Goal: Task Accomplishment & Management: Use online tool/utility

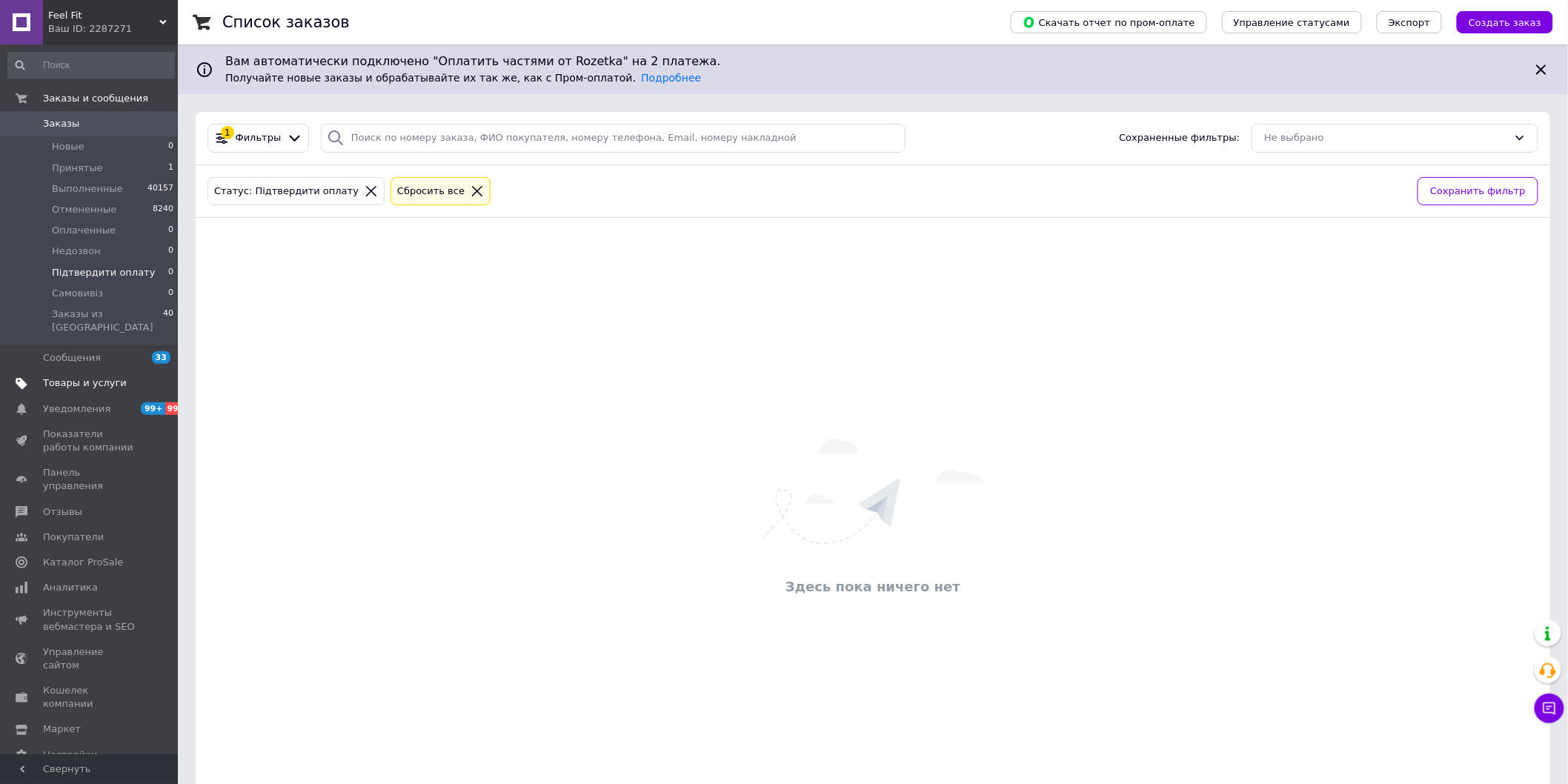
click at [94, 376] on span "Товары и услуги" at bounding box center [85, 383] width 84 height 14
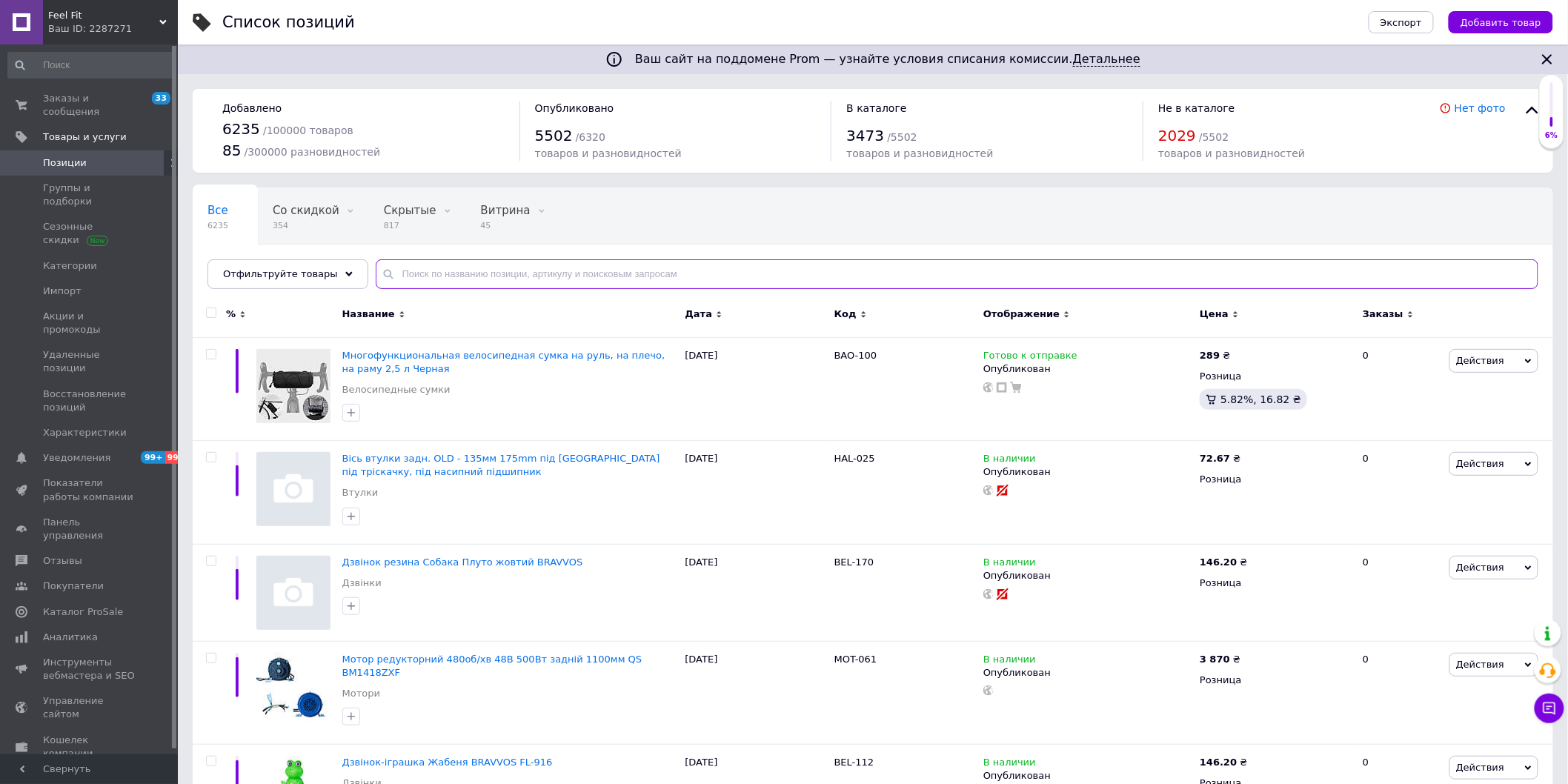
click at [650, 274] on input "text" at bounding box center [957, 274] width 1163 height 30
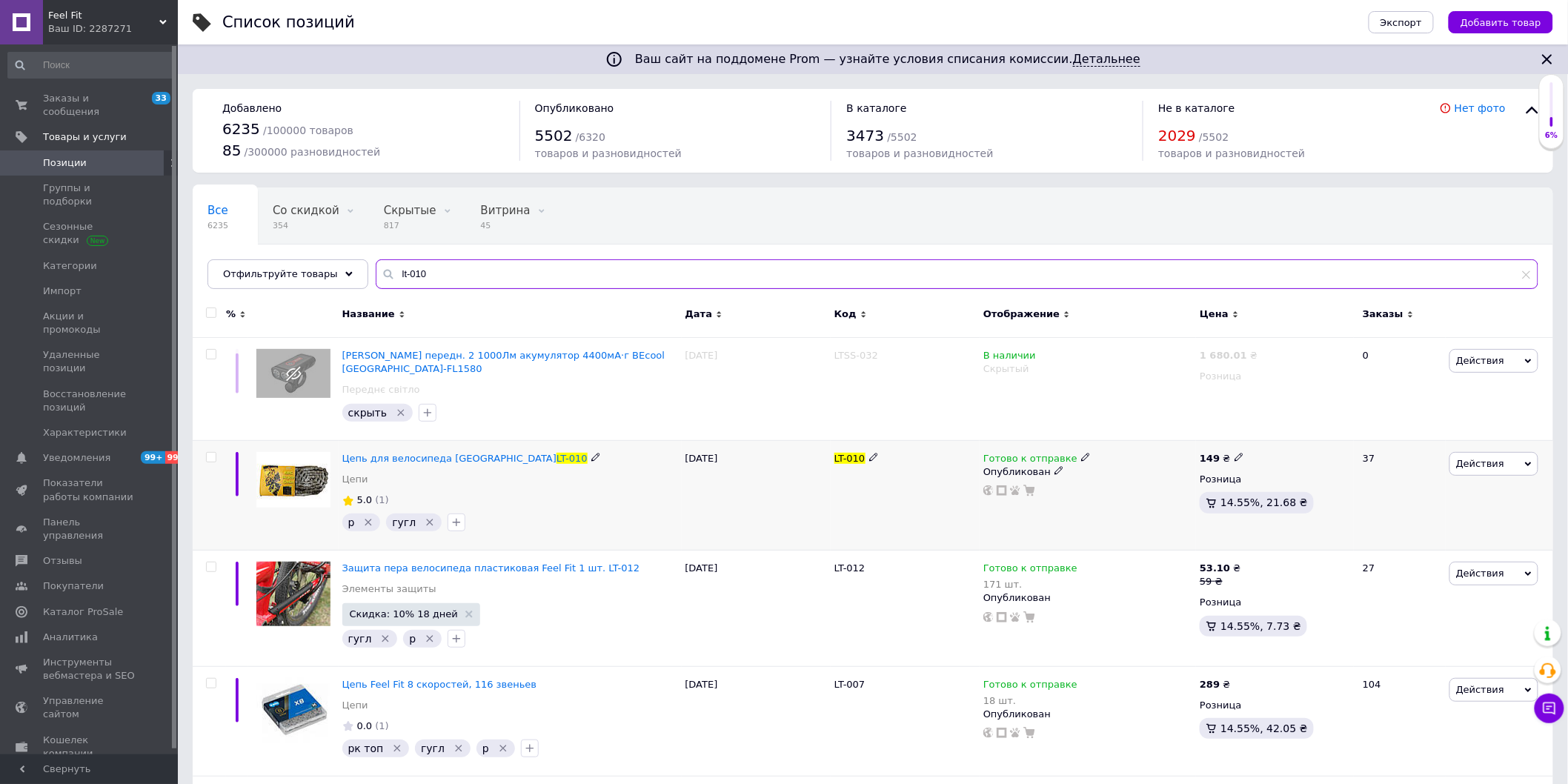
type input "lt-010"
click at [842, 452] on span "LT-010" at bounding box center [850, 458] width 31 height 11
copy div "LT-010"
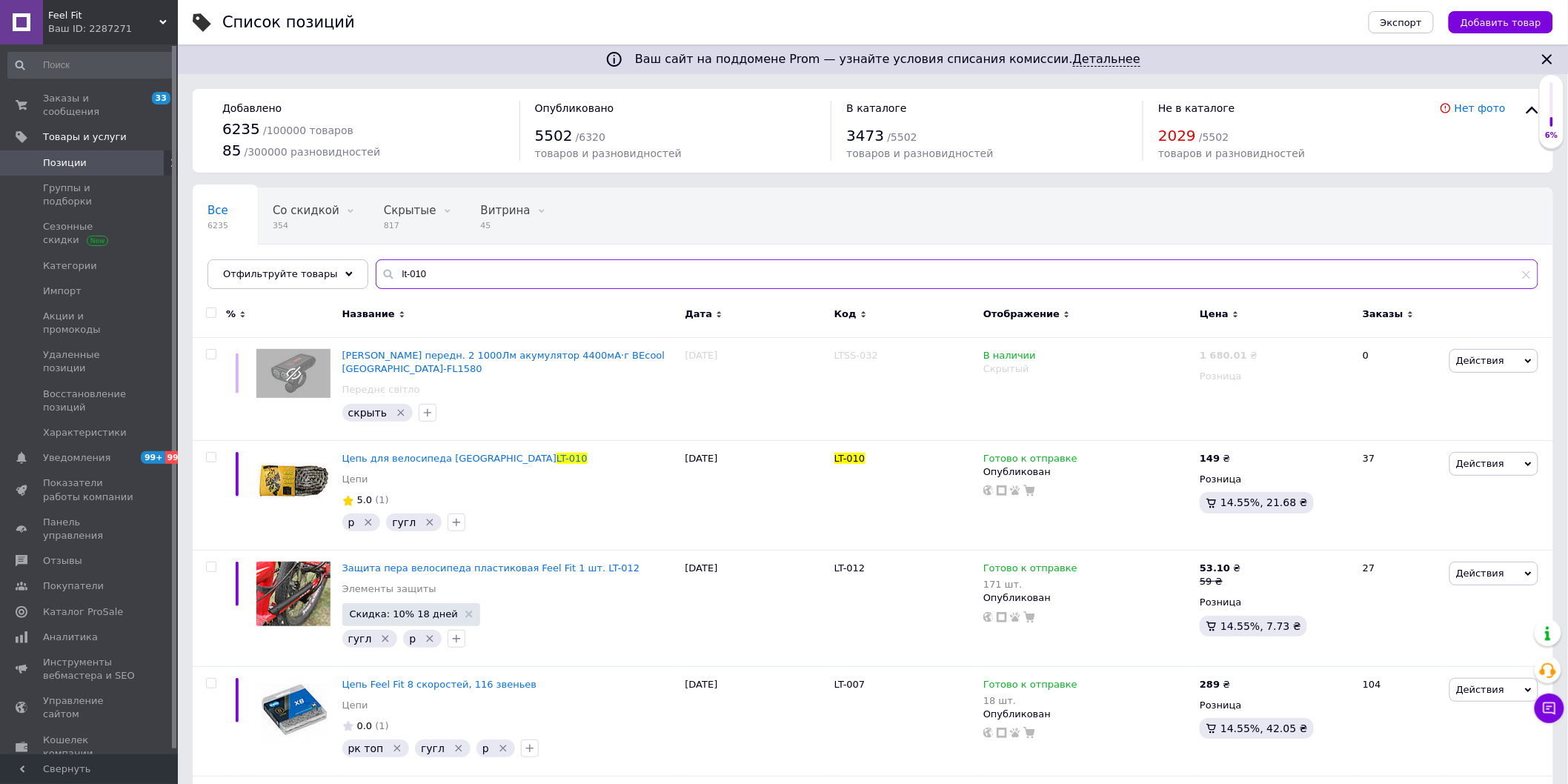
click at [427, 270] on input "lt-010" at bounding box center [957, 274] width 1163 height 30
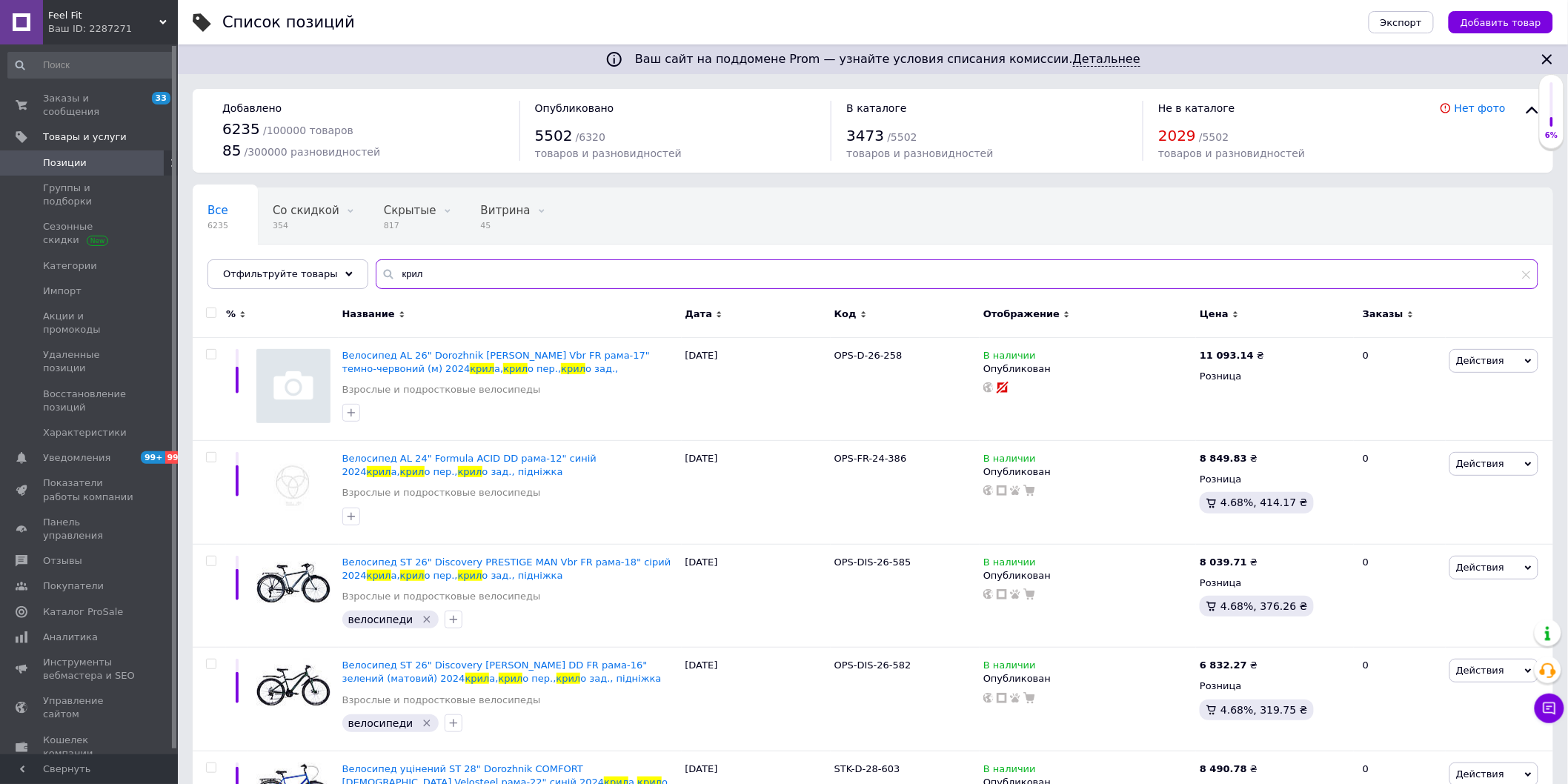
click at [450, 275] on input "крил" at bounding box center [957, 274] width 1163 height 30
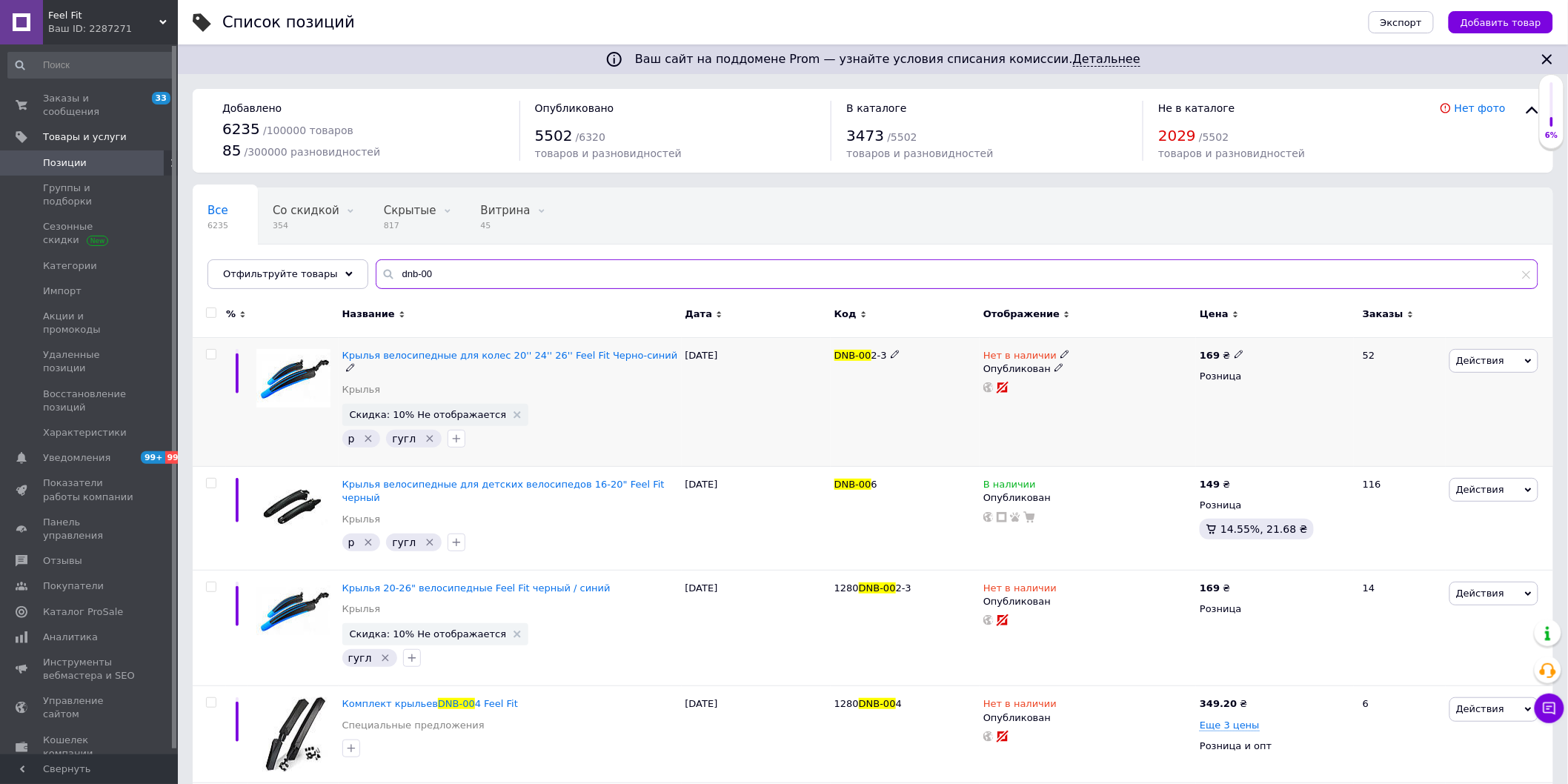
type input "dnb-00"
click at [1487, 356] on span "Действия" at bounding box center [1480, 360] width 48 height 11
click at [1394, 430] on li "Копировать" at bounding box center [1432, 431] width 211 height 21
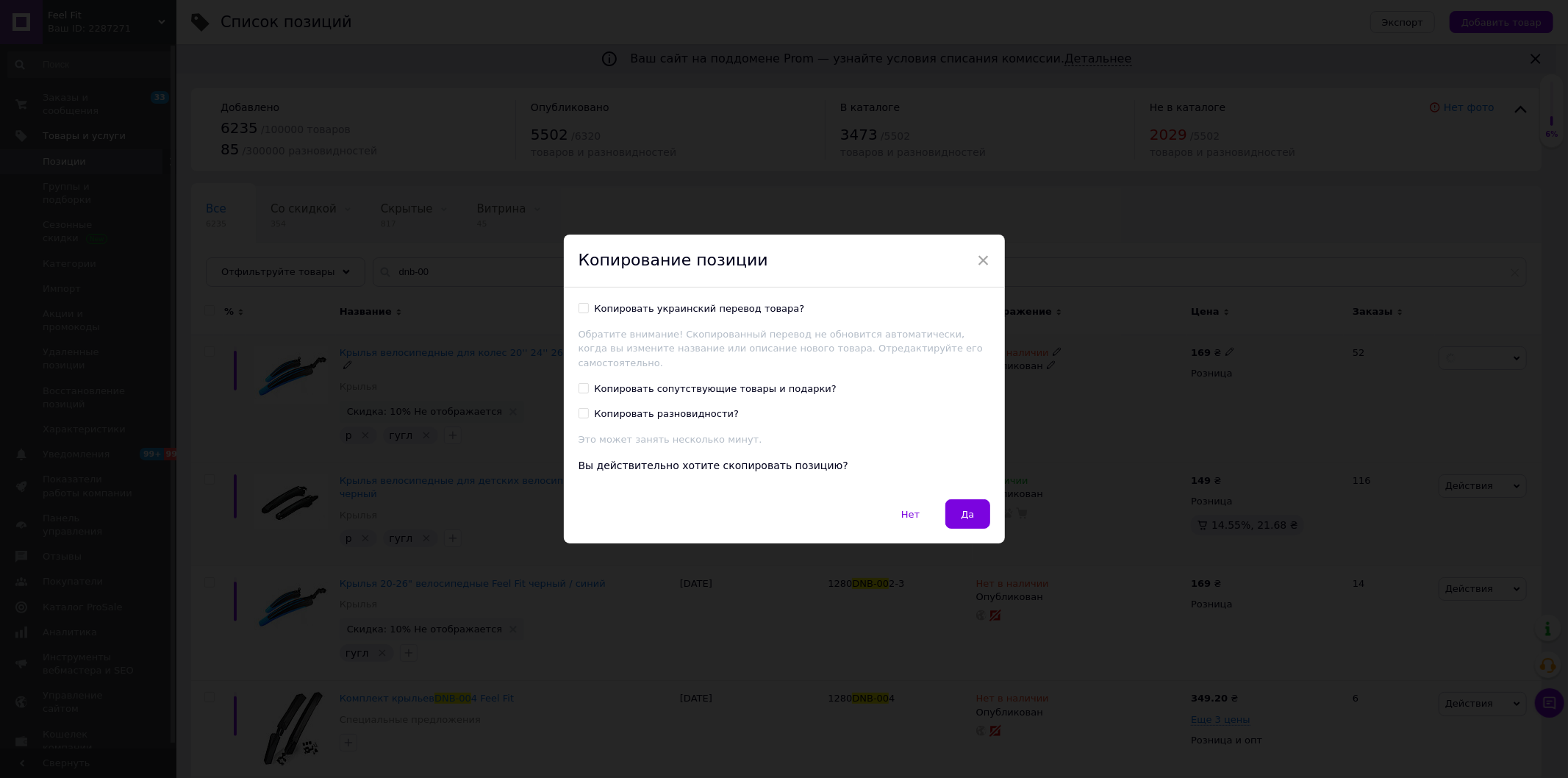
click at [967, 511] on span "Да" at bounding box center [967, 514] width 14 height 11
